Goal: Information Seeking & Learning: Understand process/instructions

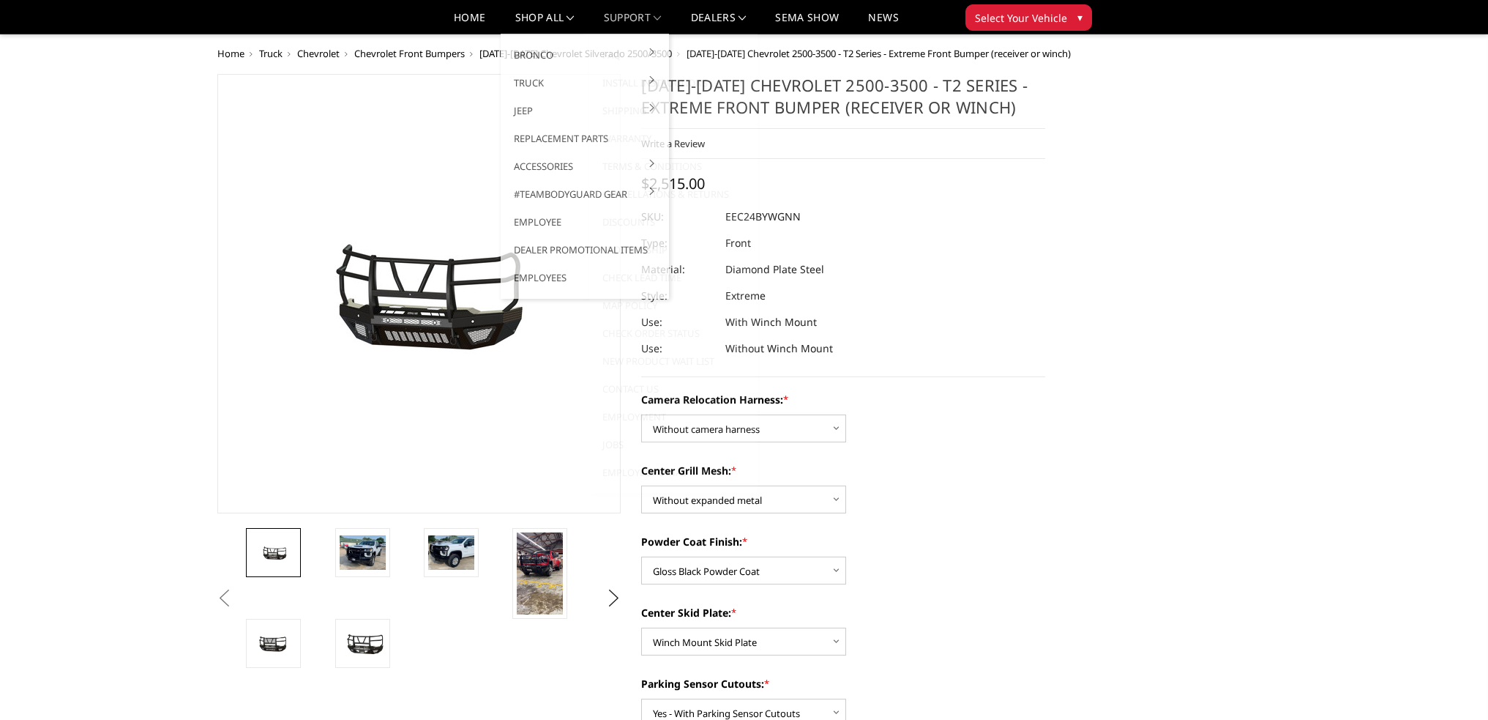
select select "3732"
select select "3730"
select select "3727"
select select "3725"
select select "3722"
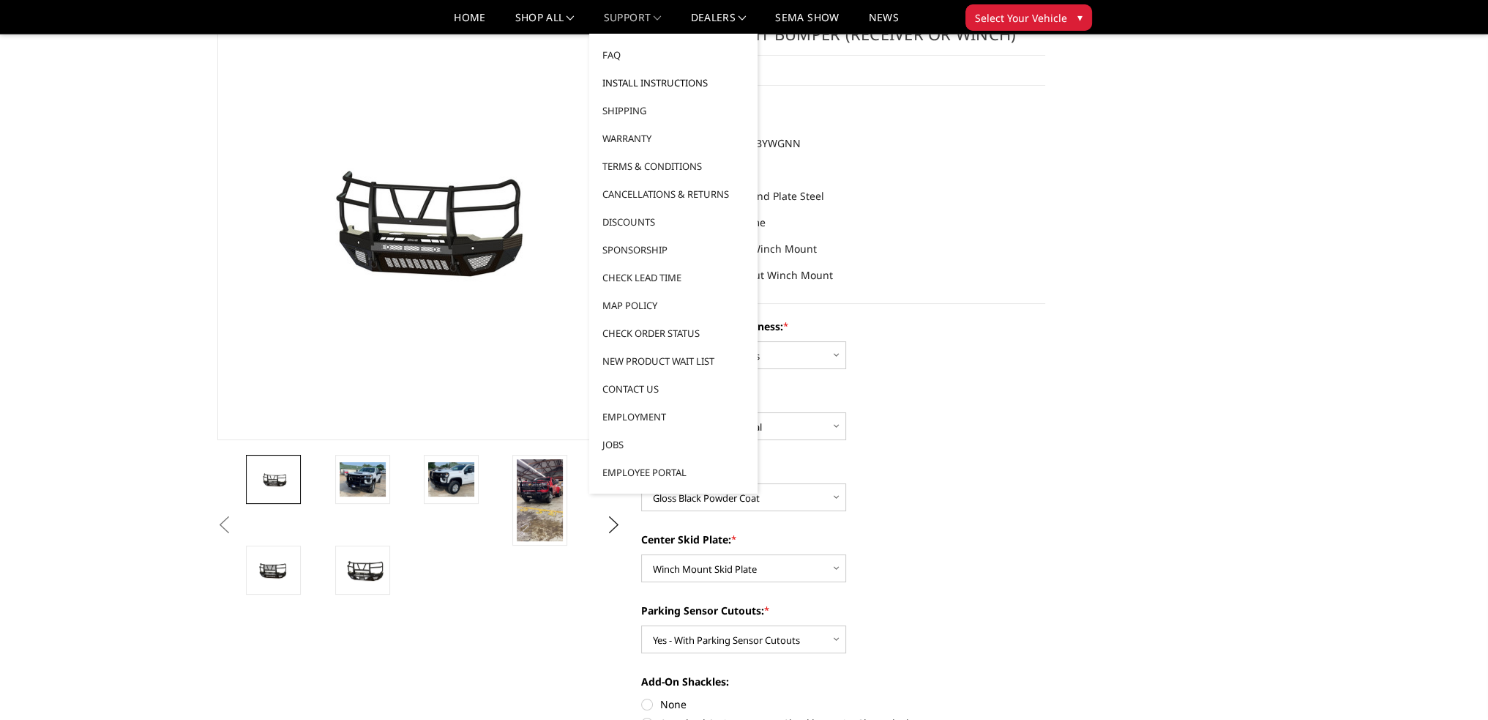
click at [633, 81] on link "Install Instructions" at bounding box center [673, 83] width 157 height 28
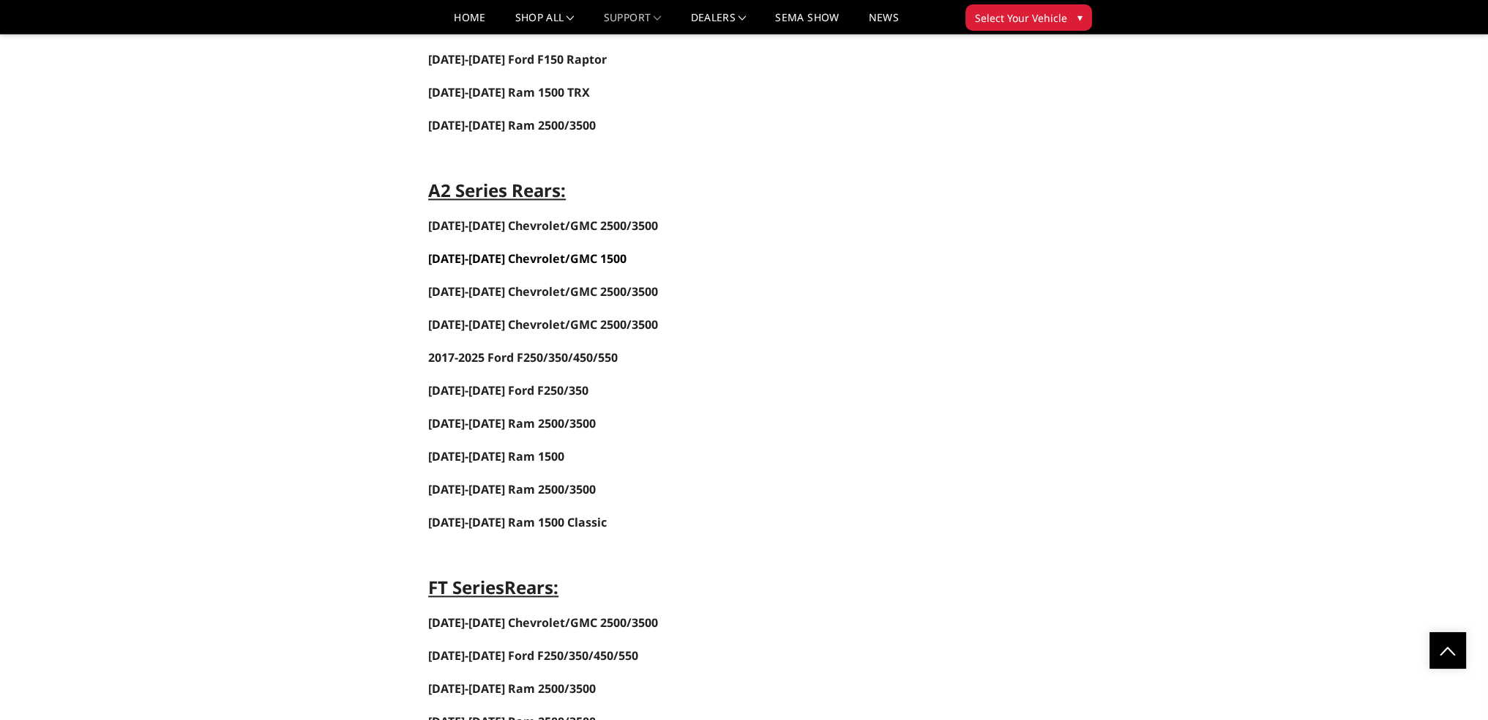
scroll to position [2562, 0]
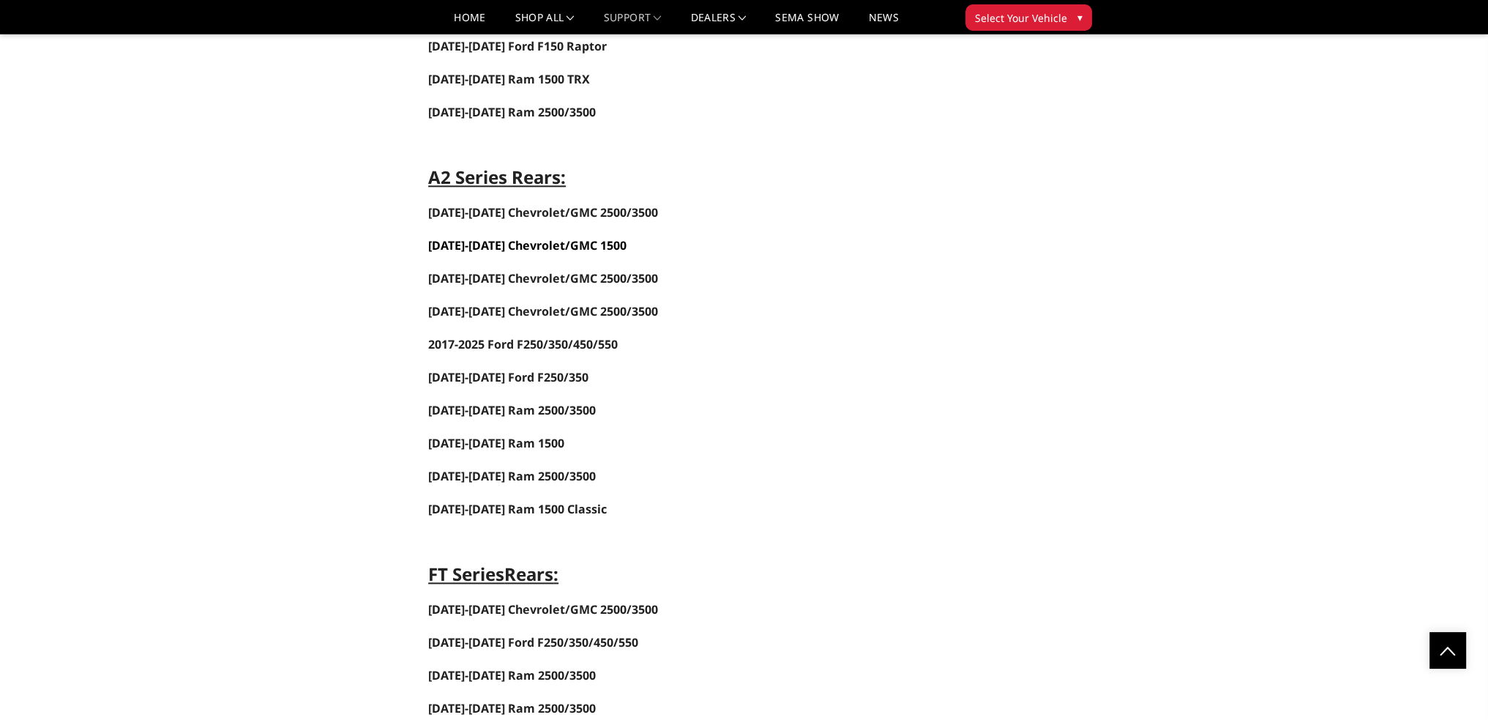
click at [532, 237] on span "2019-2025 Chevrolet/GMC 1500" at bounding box center [527, 245] width 198 height 16
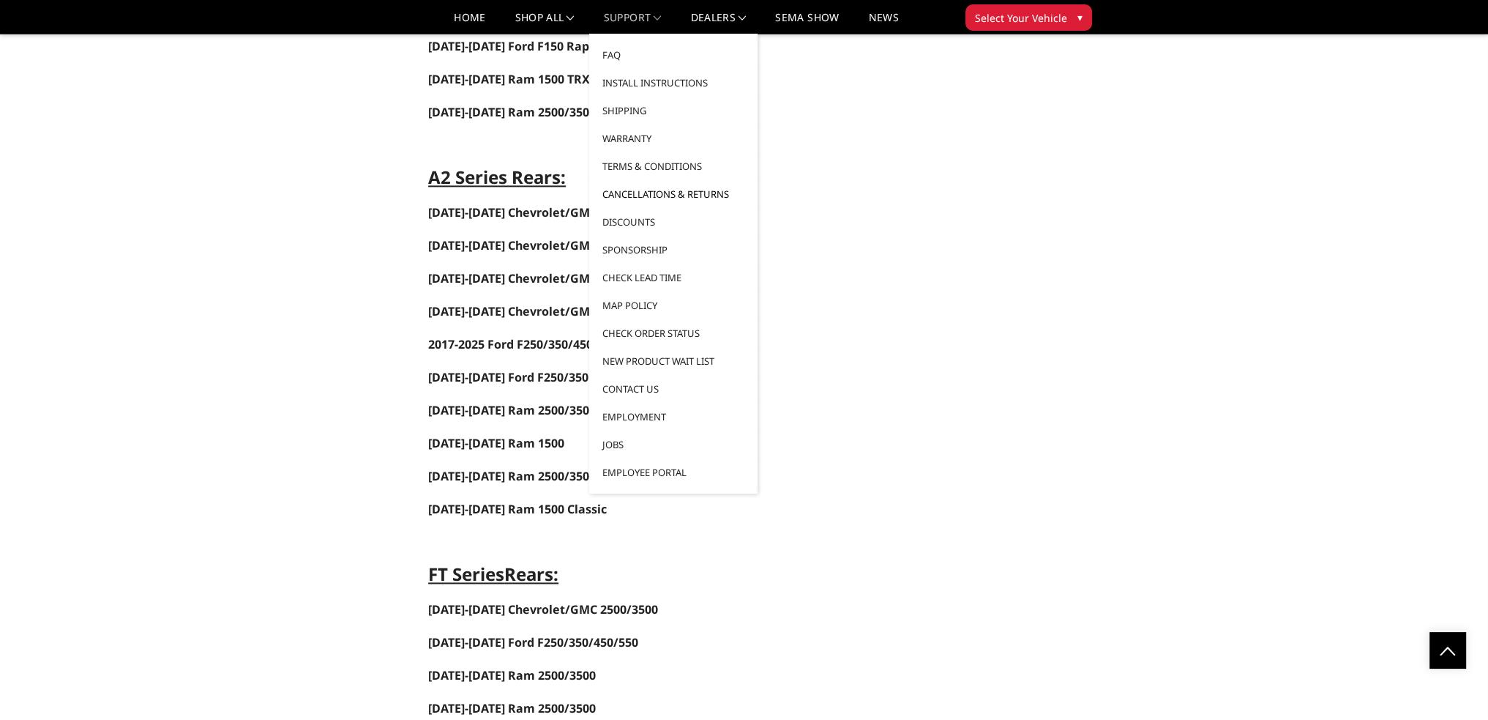
click at [659, 193] on link "Cancellations & Returns" at bounding box center [673, 194] width 157 height 28
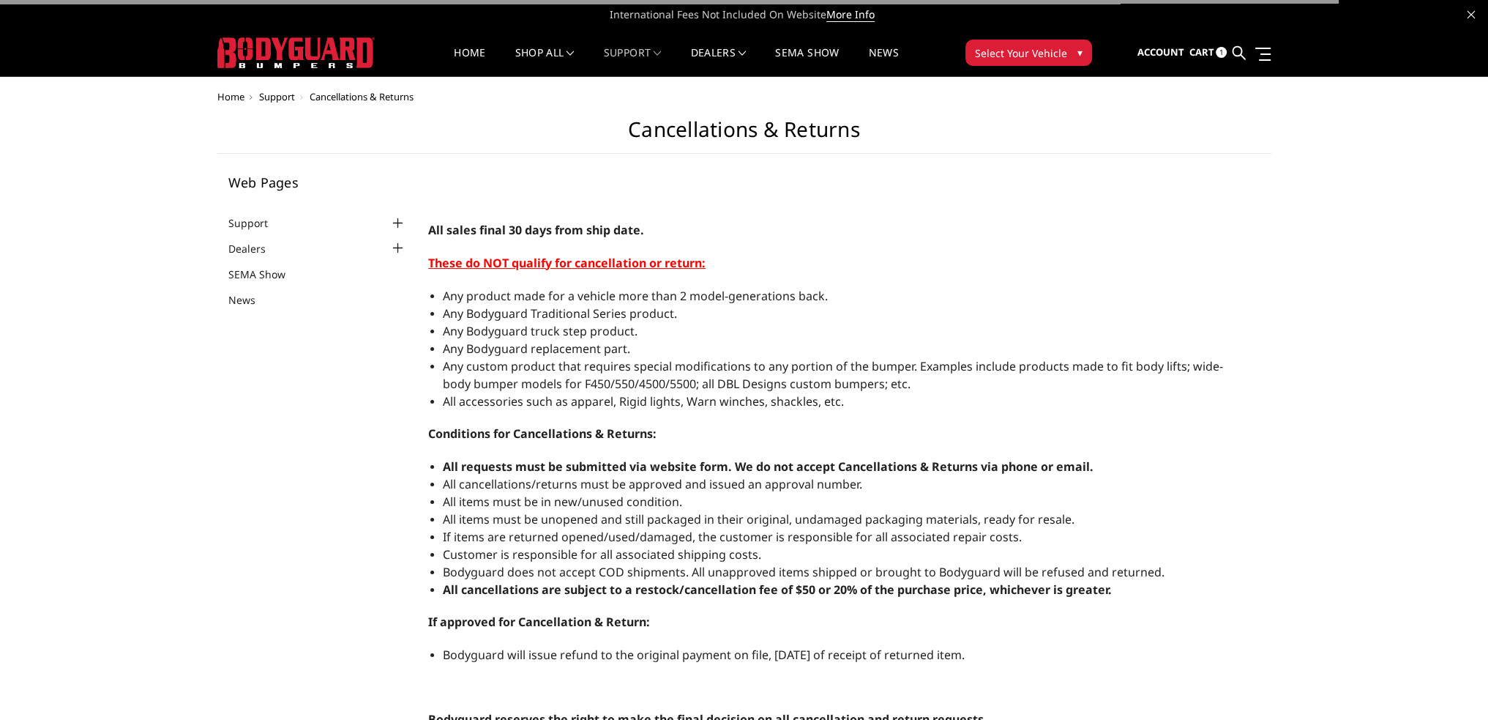
select select "US"
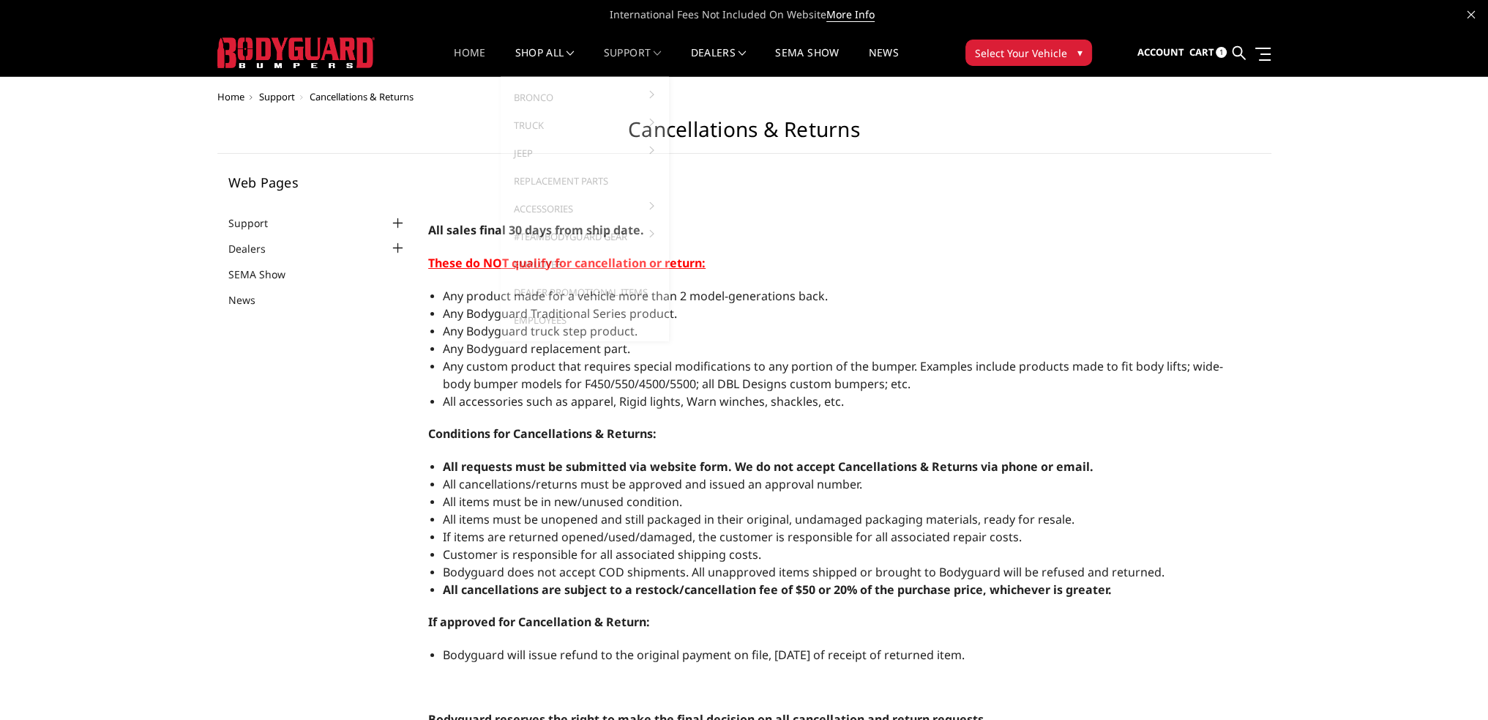
click at [466, 48] on link "Home" at bounding box center [469, 62] width 31 height 29
